Goal: Information Seeking & Learning: Learn about a topic

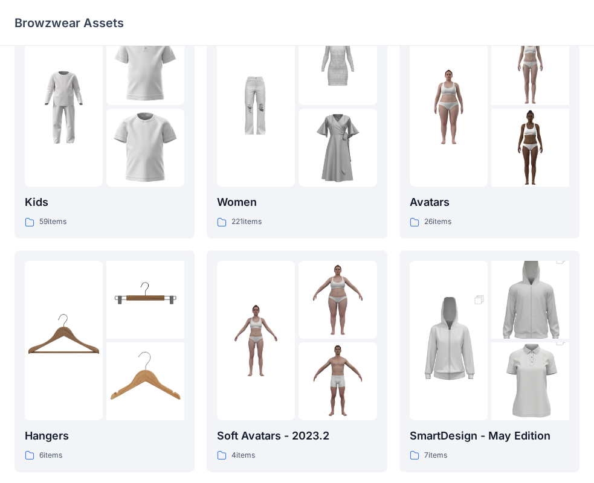
scroll to position [60, 0]
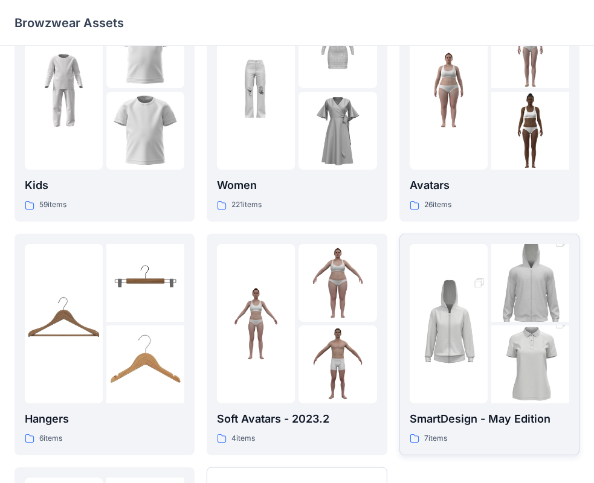
click at [408, 304] on link "SmartDesign - May Edition 7 items" at bounding box center [489, 345] width 180 height 222
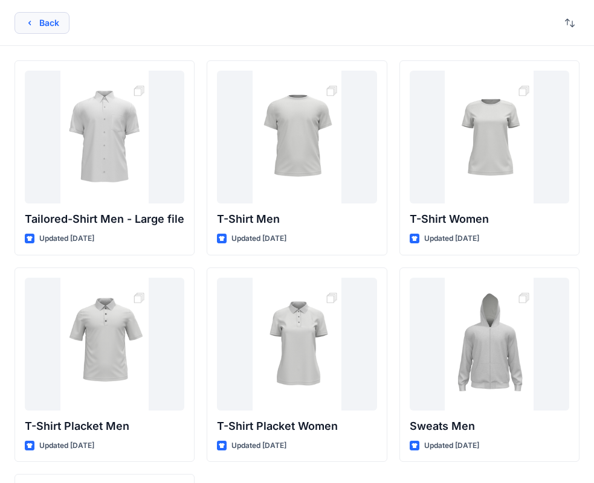
click at [37, 18] on button "Back" at bounding box center [41, 23] width 55 height 22
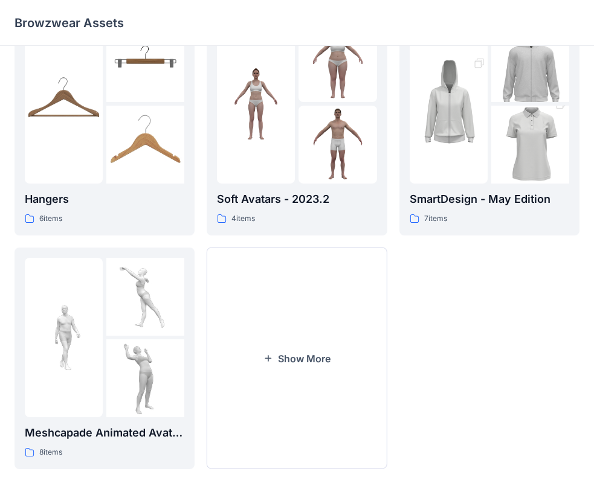
scroll to position [300, 0]
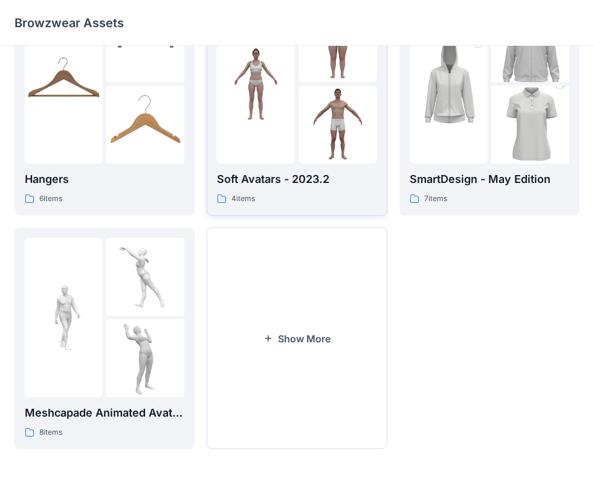
click at [269, 57] on img at bounding box center [256, 84] width 78 height 78
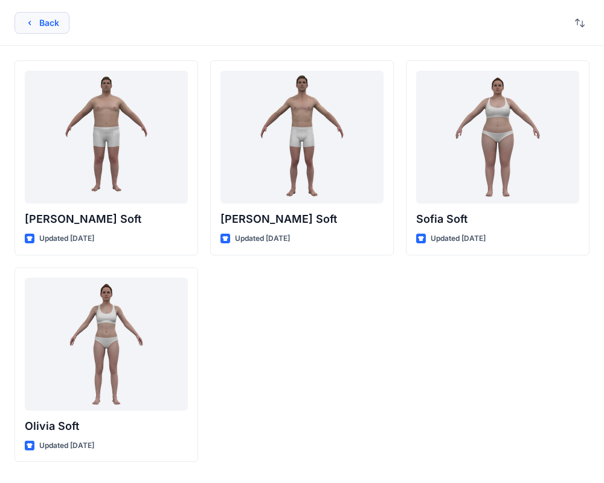
click at [34, 22] on button "Back" at bounding box center [41, 23] width 55 height 22
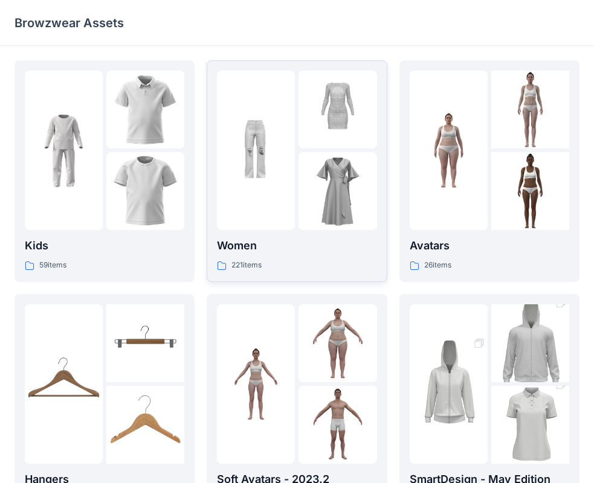
click at [323, 205] on img at bounding box center [337, 191] width 78 height 78
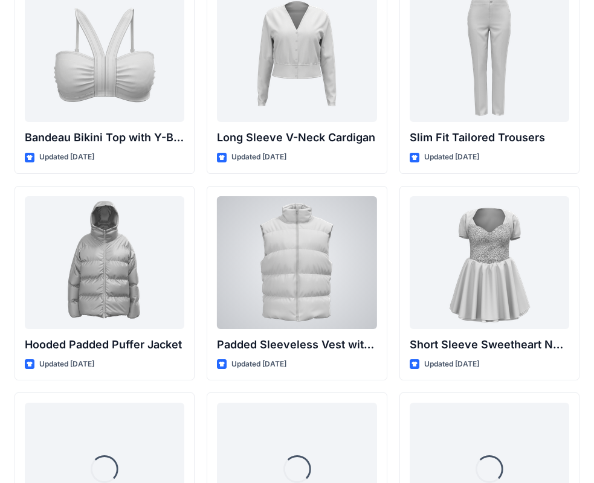
scroll to position [1339, 0]
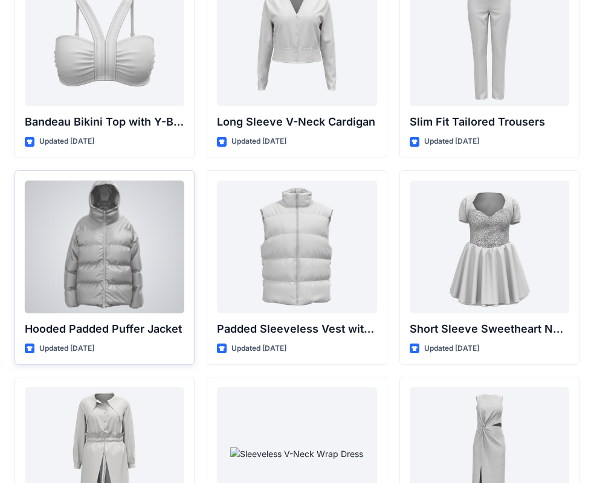
click at [151, 244] on div at bounding box center [104, 247] width 159 height 133
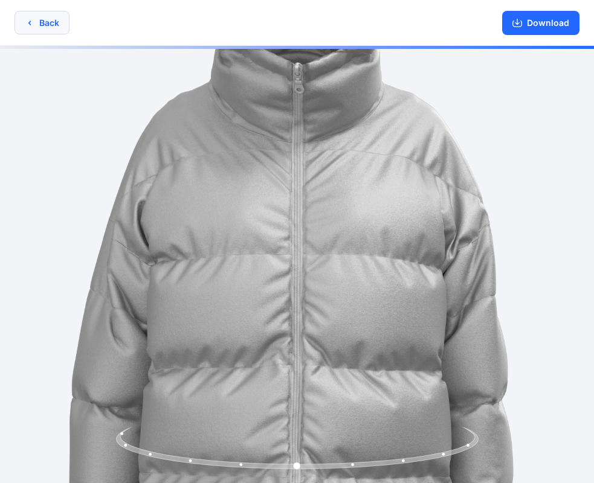
click at [53, 27] on button "Back" at bounding box center [41, 23] width 55 height 24
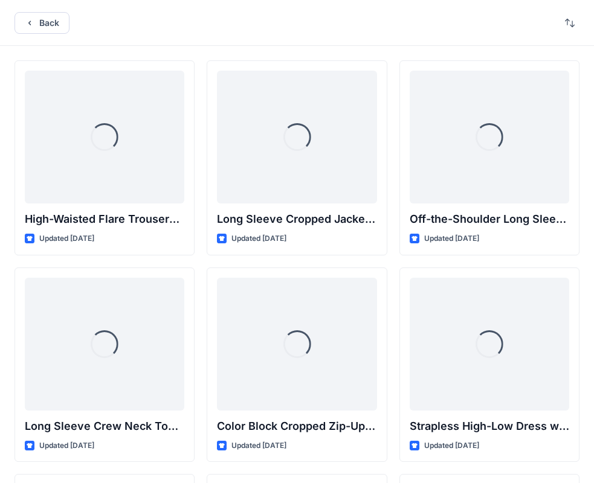
scroll to position [1339, 0]
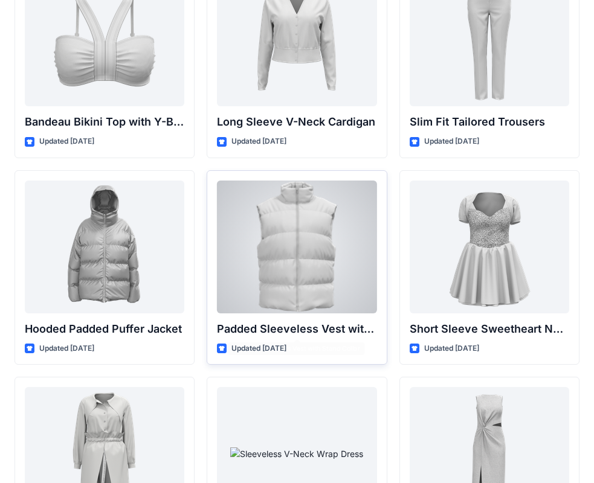
click at [332, 218] on div at bounding box center [296, 247] width 159 height 133
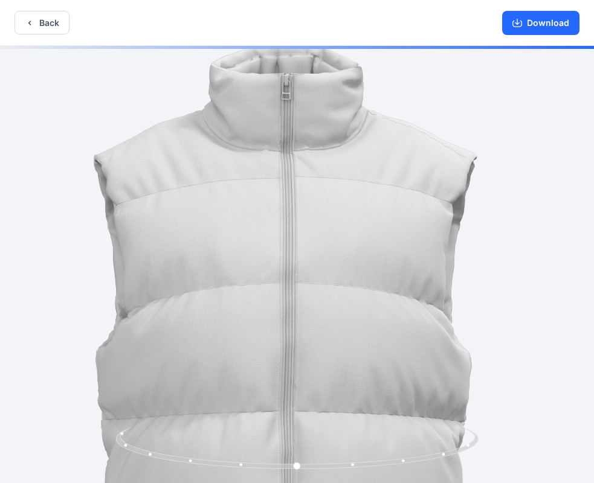
drag, startPoint x: 286, startPoint y: 136, endPoint x: 274, endPoint y: 225, distance: 90.2
click at [274, 225] on img at bounding box center [285, 355] width 696 height 696
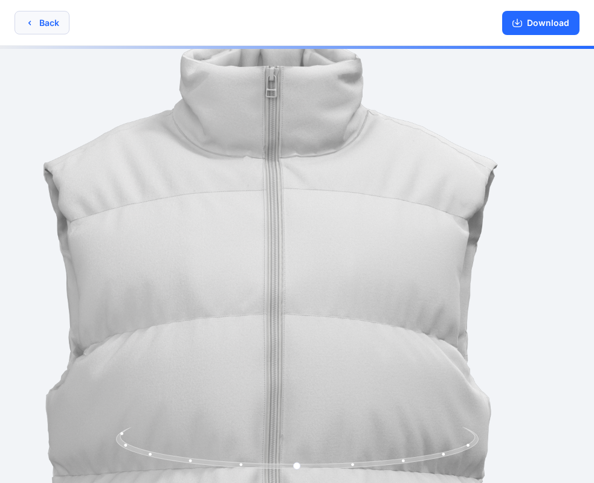
click at [22, 21] on button "Back" at bounding box center [41, 23] width 55 height 24
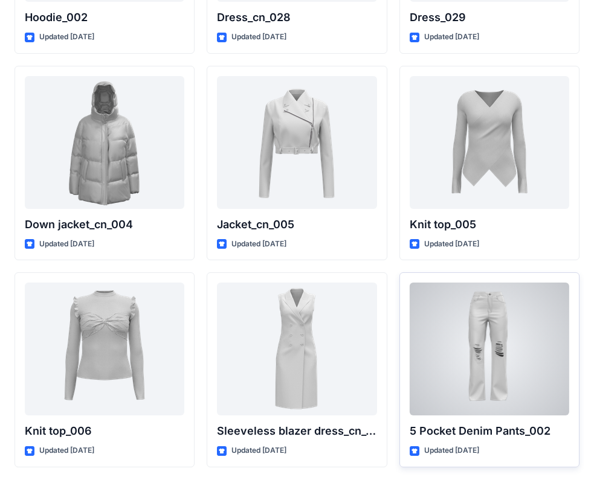
scroll to position [7901, 0]
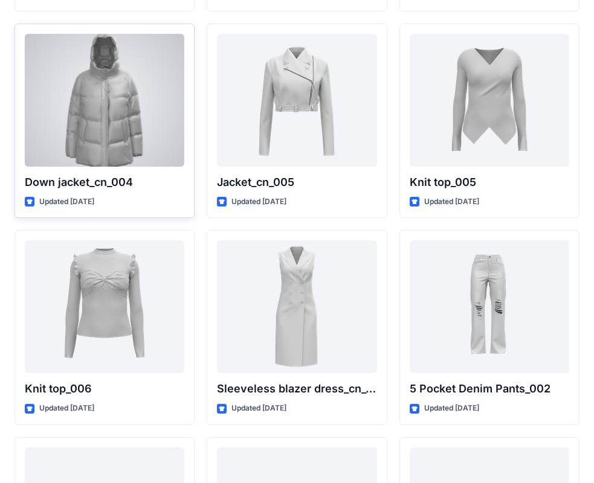
click at [135, 94] on div at bounding box center [104, 100] width 159 height 133
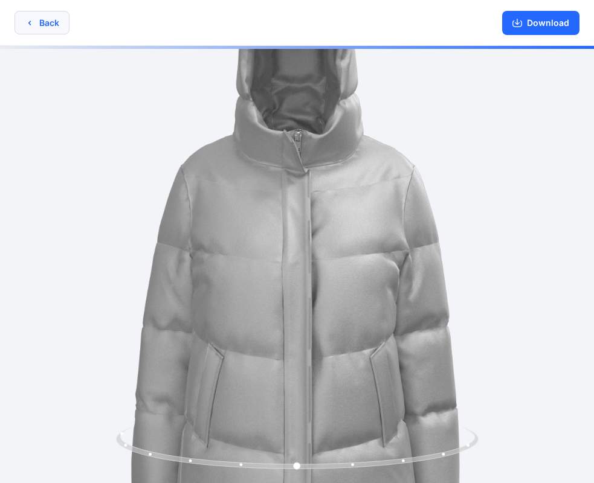
click at [39, 32] on button "Back" at bounding box center [41, 23] width 55 height 24
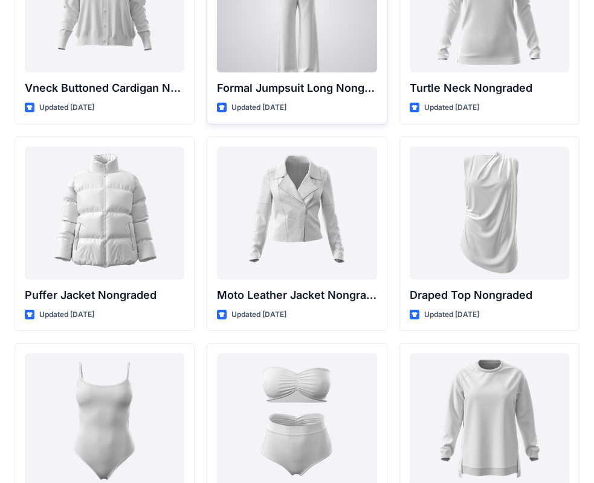
scroll to position [11514, 0]
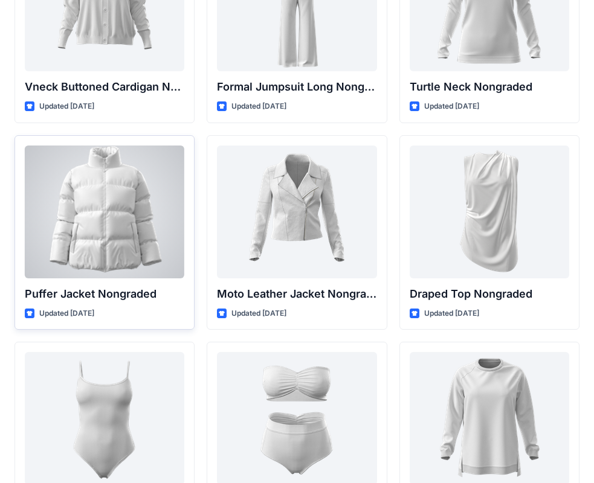
click at [86, 192] on div at bounding box center [104, 212] width 159 height 133
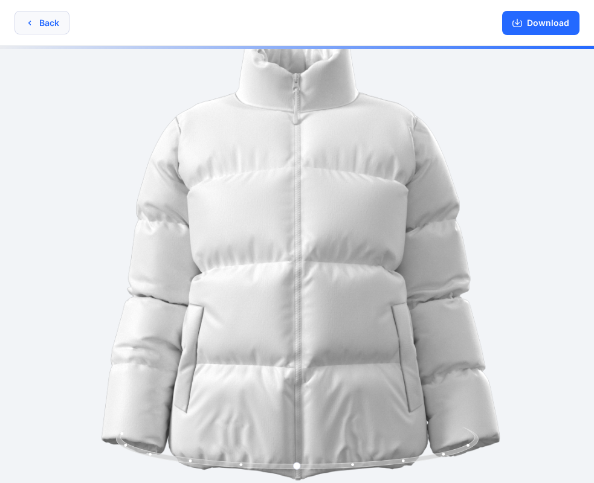
click at [22, 19] on button "Back" at bounding box center [41, 23] width 55 height 24
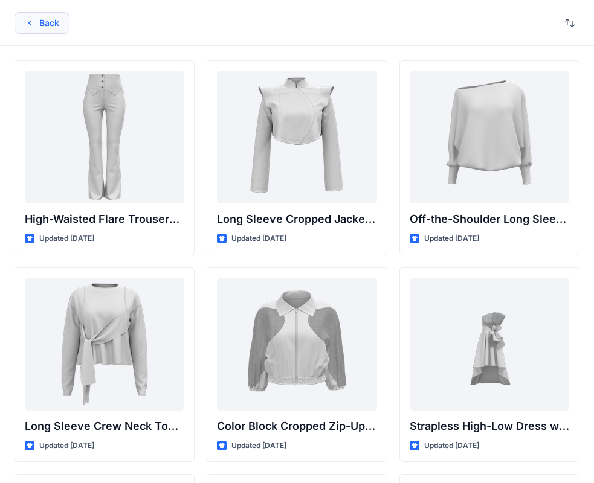
click at [48, 25] on button "Back" at bounding box center [41, 23] width 55 height 22
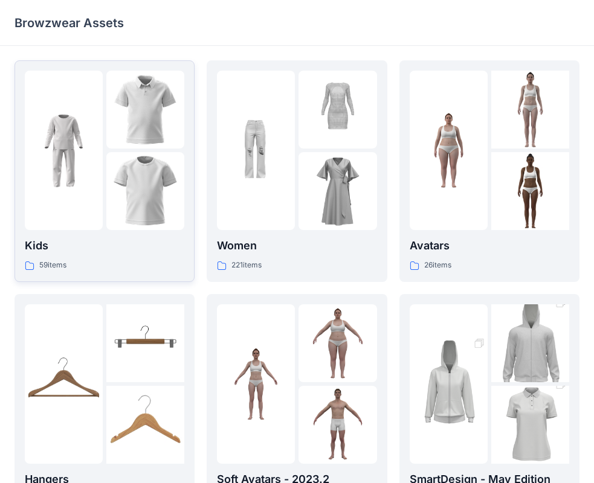
click at [137, 161] on img at bounding box center [145, 191] width 78 height 78
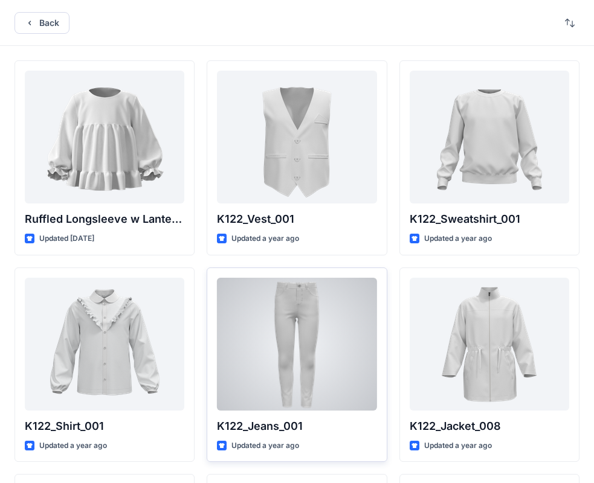
scroll to position [181, 0]
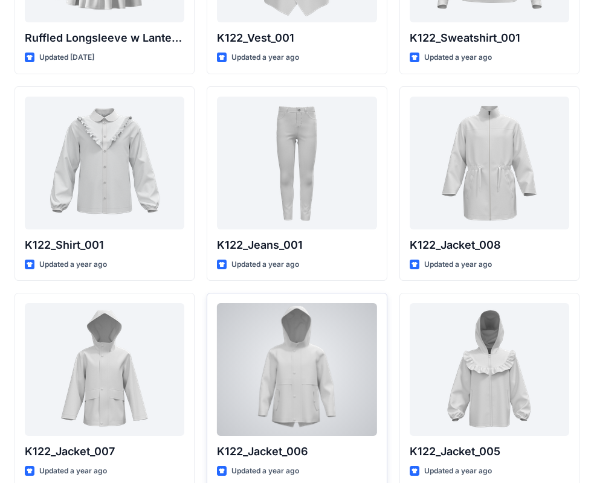
click at [303, 354] on div at bounding box center [296, 369] width 159 height 133
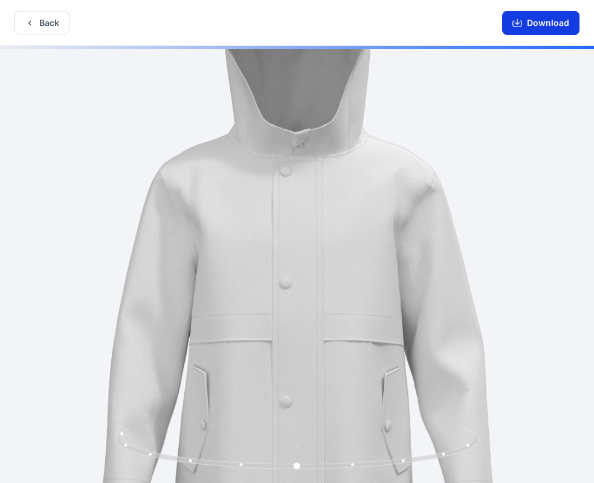
click at [555, 18] on button "Download" at bounding box center [540, 23] width 77 height 24
click at [36, 20] on button "Back" at bounding box center [41, 23] width 55 height 24
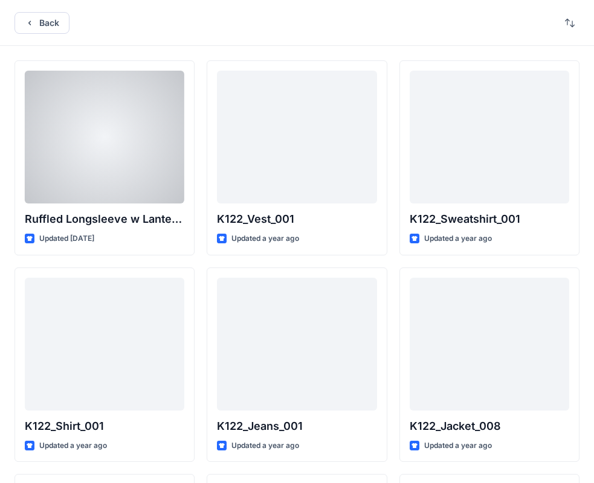
scroll to position [181, 0]
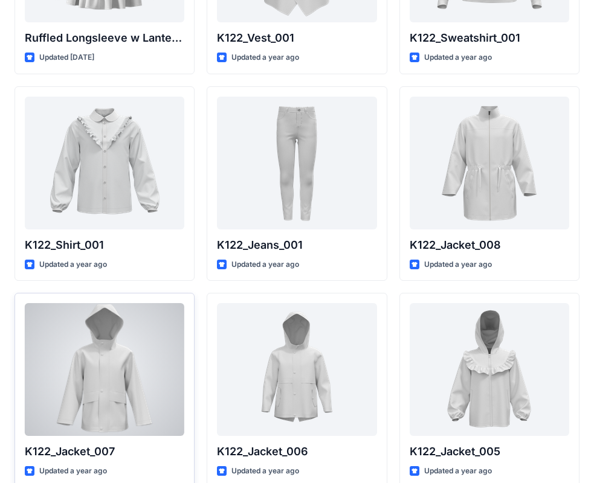
click at [121, 370] on div at bounding box center [104, 369] width 159 height 133
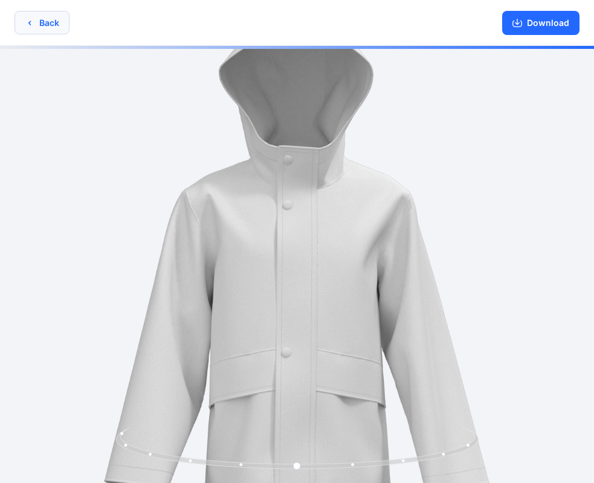
click at [31, 26] on icon "button" at bounding box center [30, 23] width 10 height 10
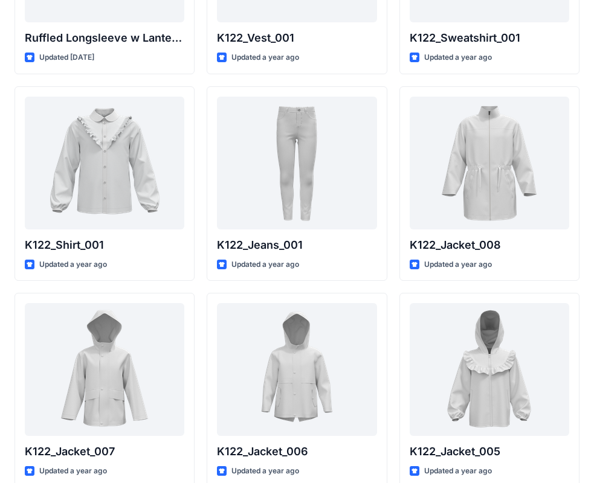
scroll to position [451, 0]
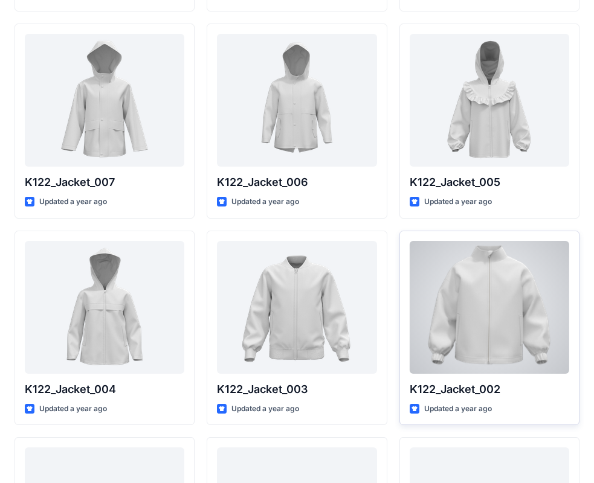
click at [470, 314] on div at bounding box center [489, 307] width 159 height 133
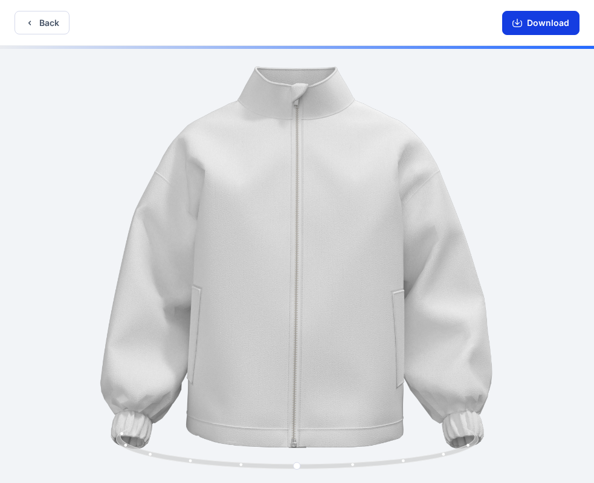
click at [518, 24] on icon "button" at bounding box center [517, 22] width 5 height 6
click at [37, 22] on button "Back" at bounding box center [41, 23] width 55 height 24
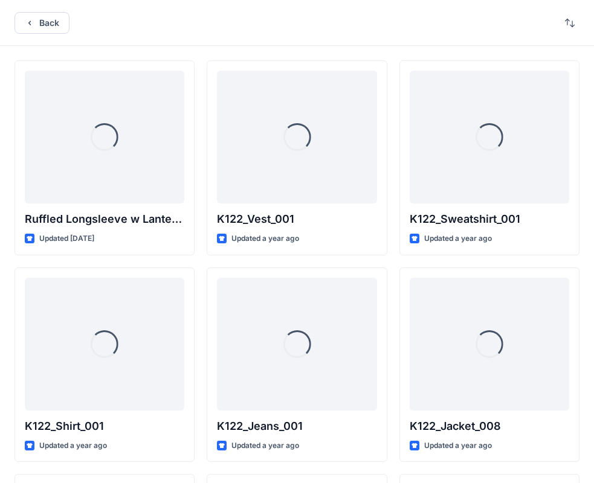
scroll to position [451, 0]
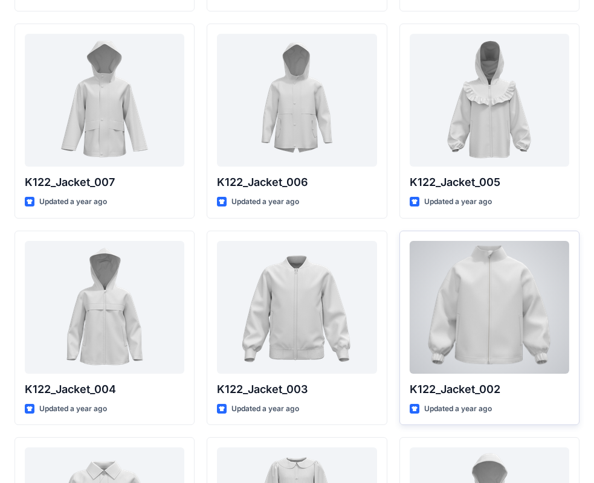
click at [524, 324] on div at bounding box center [489, 307] width 159 height 133
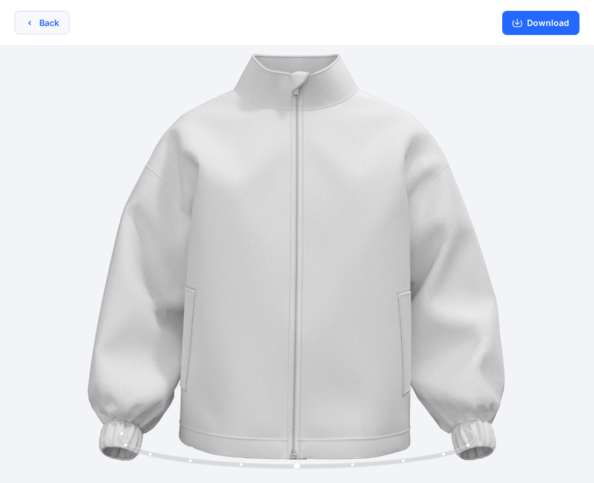
click at [45, 24] on button "Back" at bounding box center [41, 23] width 55 height 24
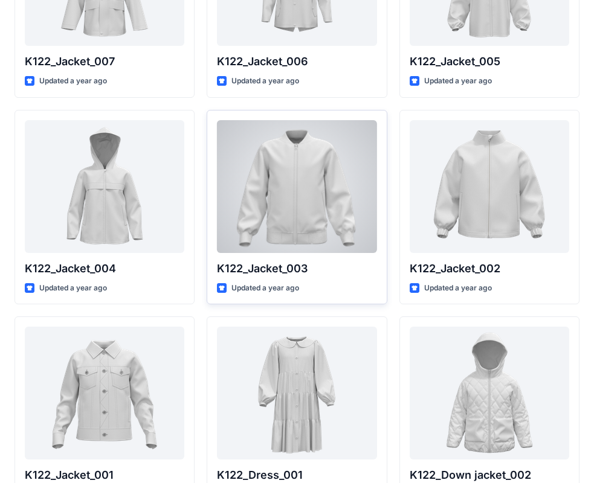
scroll to position [632, 0]
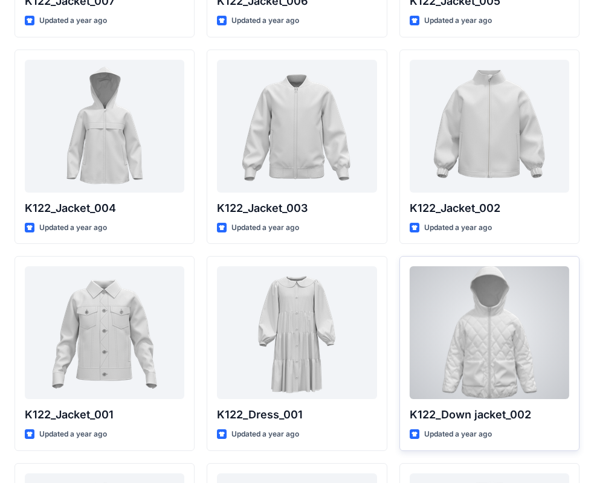
click at [511, 358] on div at bounding box center [489, 332] width 159 height 133
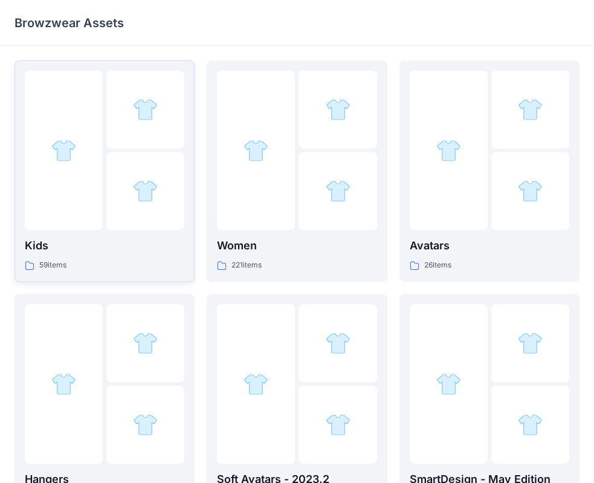
click at [80, 184] on div at bounding box center [64, 150] width 78 height 159
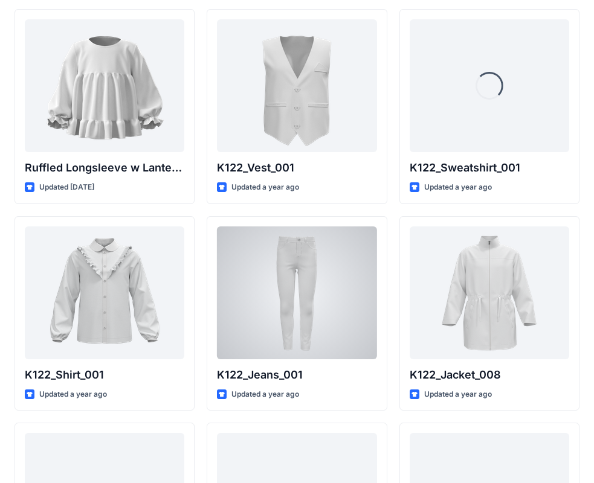
scroll to position [60, 0]
